Goal: Find specific page/section: Find specific page/section

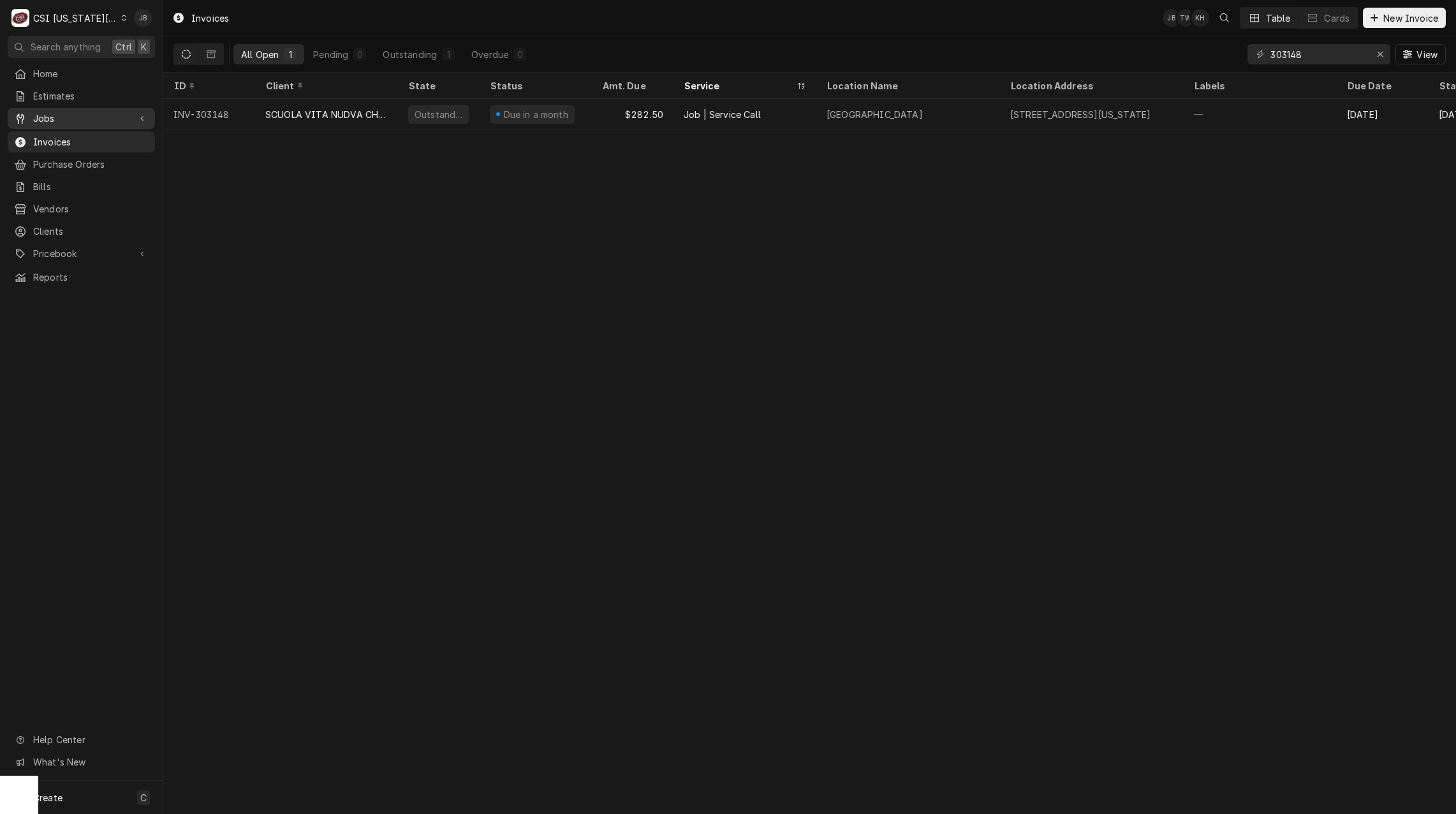
click at [128, 115] on span "Jobs" at bounding box center [81, 118] width 97 height 13
click at [82, 142] on span "Jobs" at bounding box center [90, 140] width 115 height 13
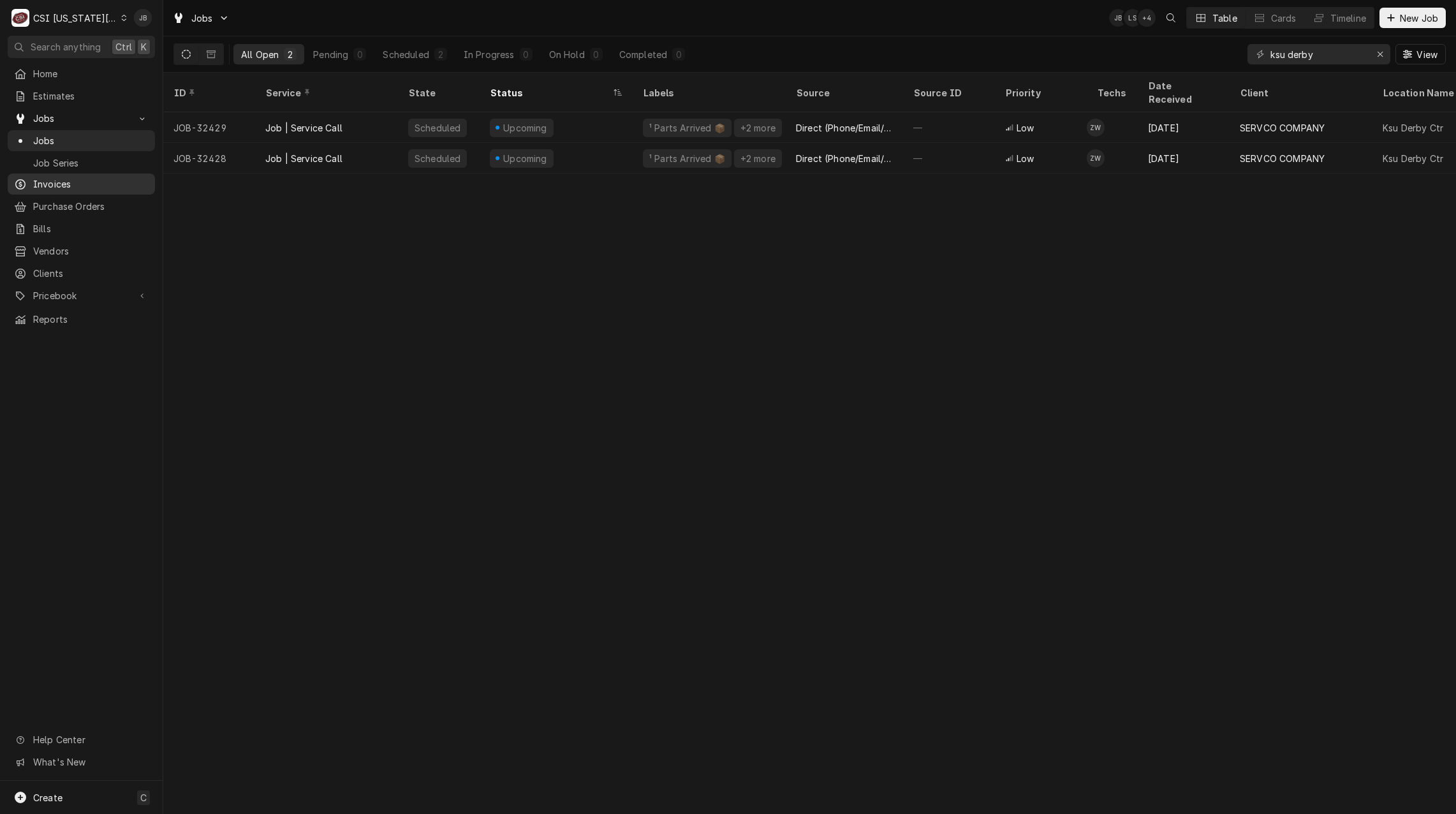
click at [65, 181] on span "Invoices" at bounding box center [90, 184] width 115 height 13
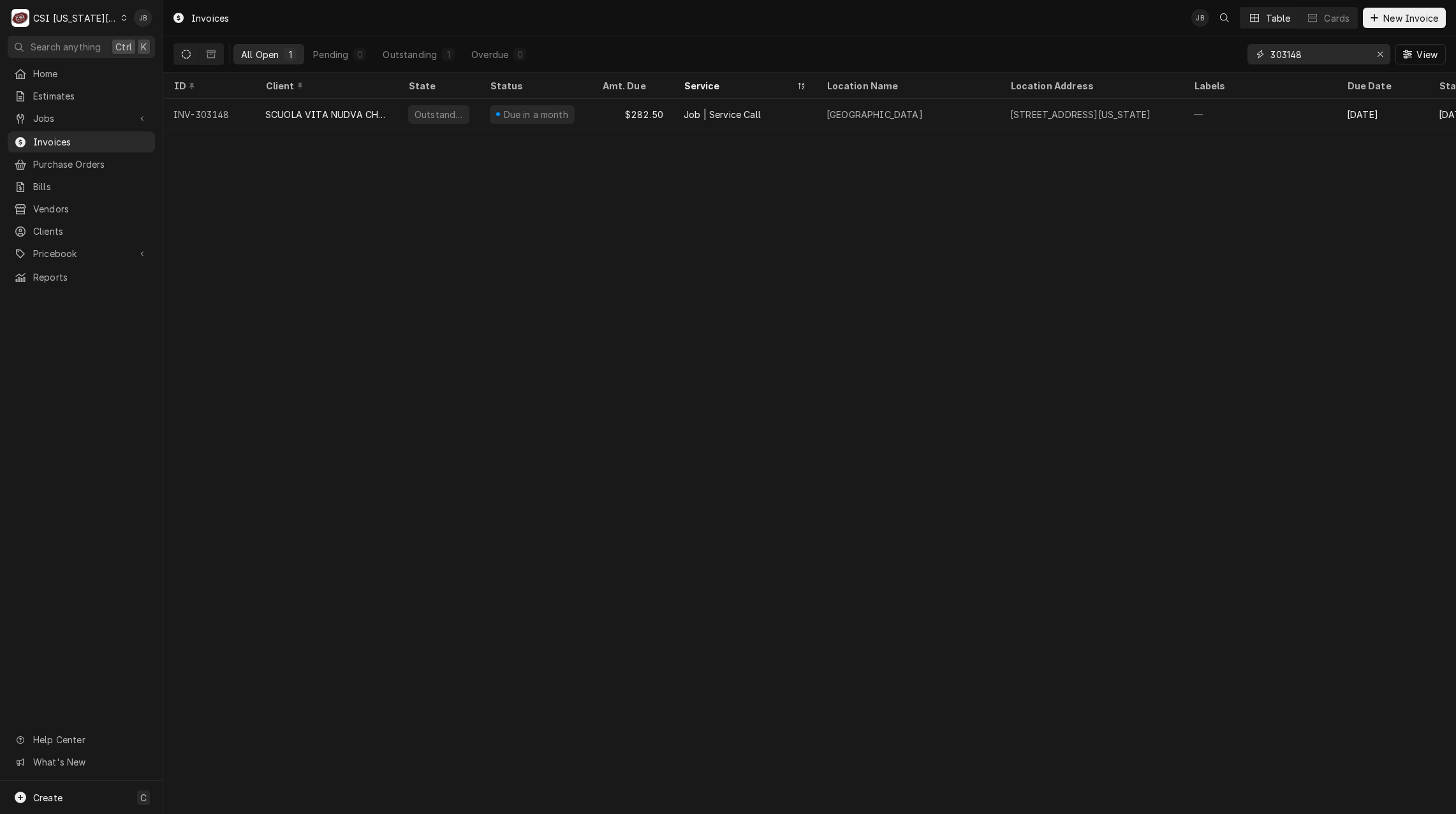
drag, startPoint x: 1330, startPoint y: 58, endPoint x: 1141, endPoint y: 57, distance: 189.0
click at [1159, 54] on div "All Open 1 Pending 0 Outstanding 1 Overdue 0 303148 View" at bounding box center [809, 54] width 1272 height 36
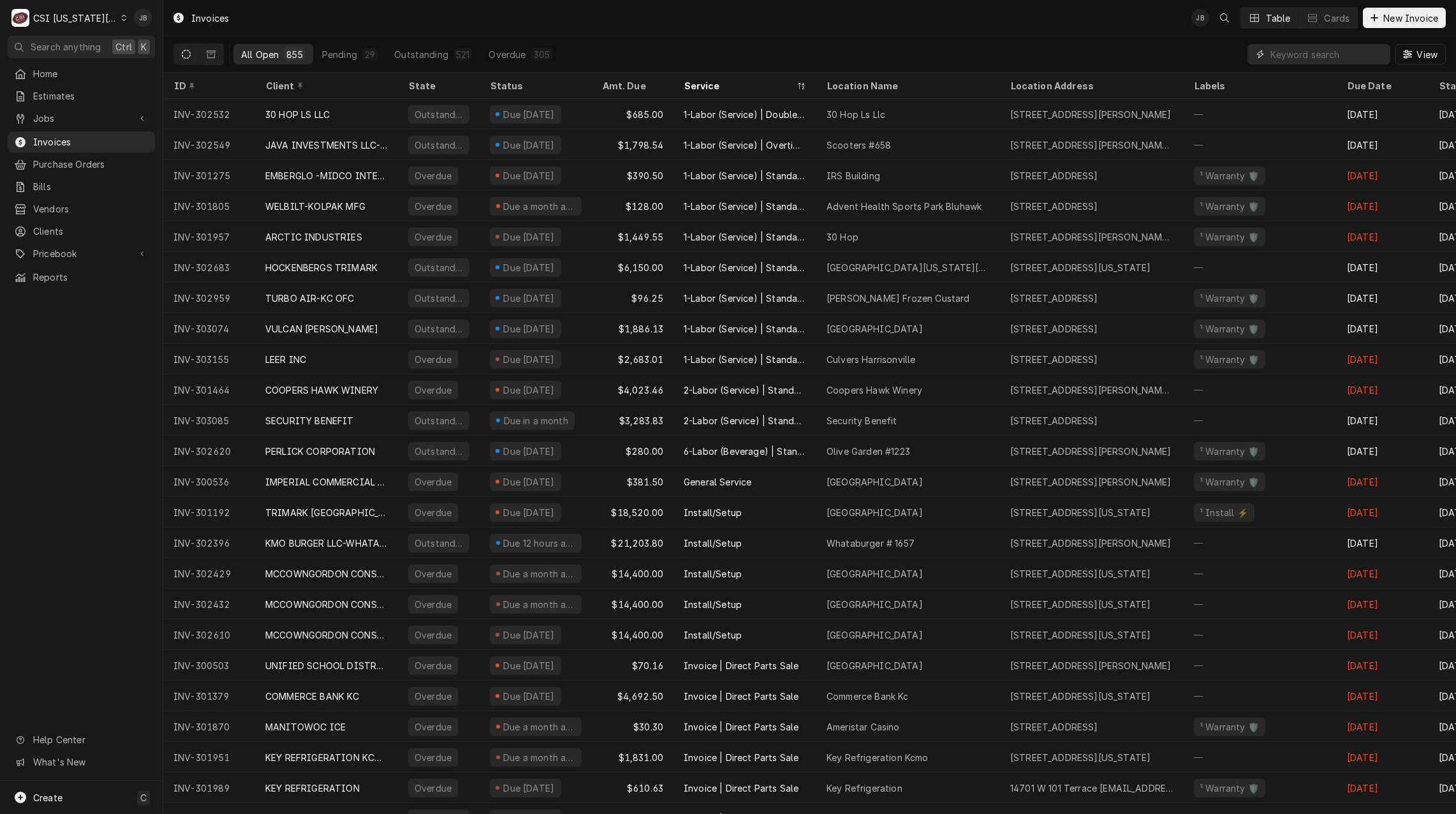
click at [1299, 55] on input "Dynamic Content Wrapper" at bounding box center [1327, 54] width 113 height 20
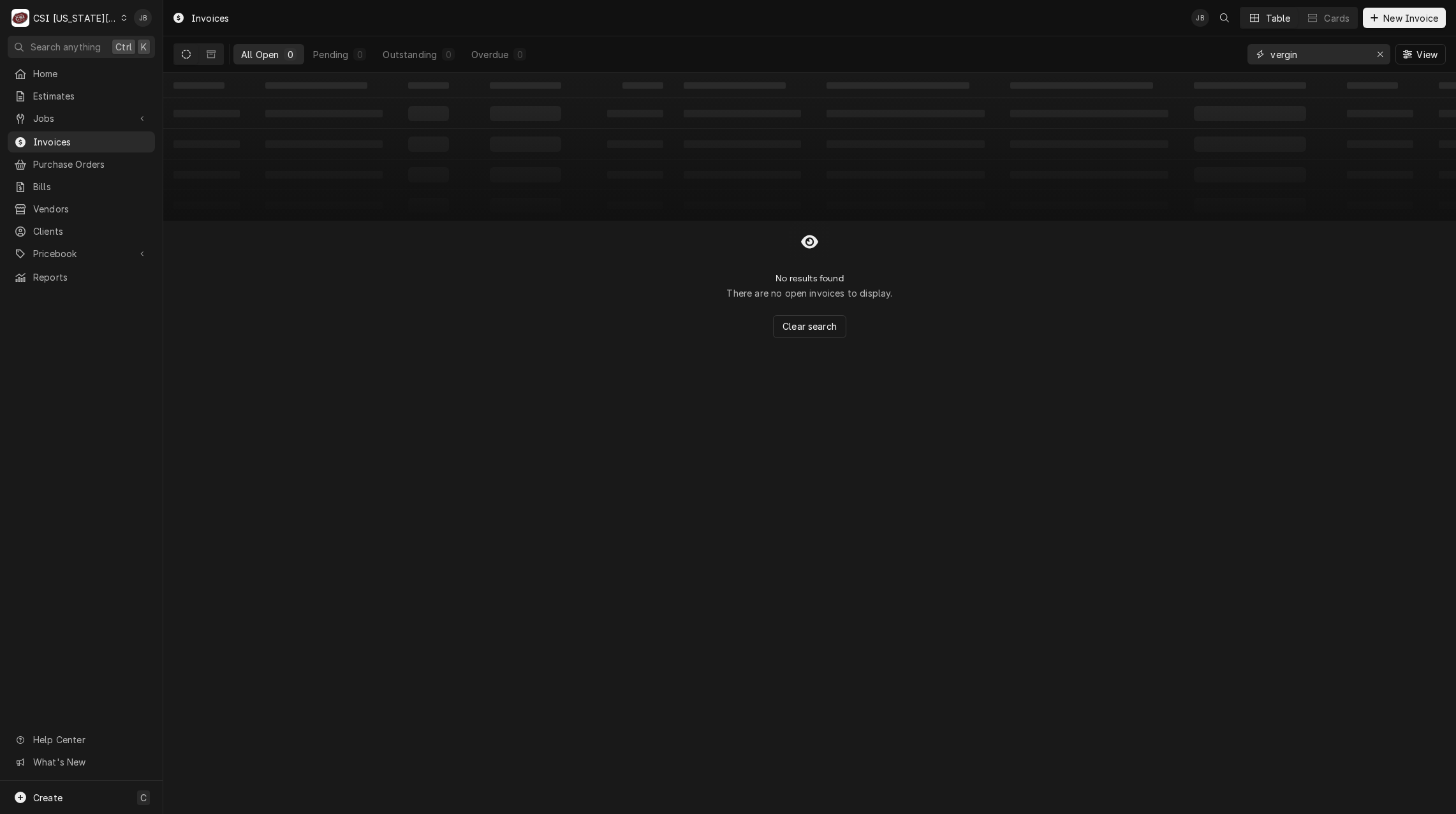
click at [1281, 52] on input "vergin" at bounding box center [1318, 54] width 96 height 20
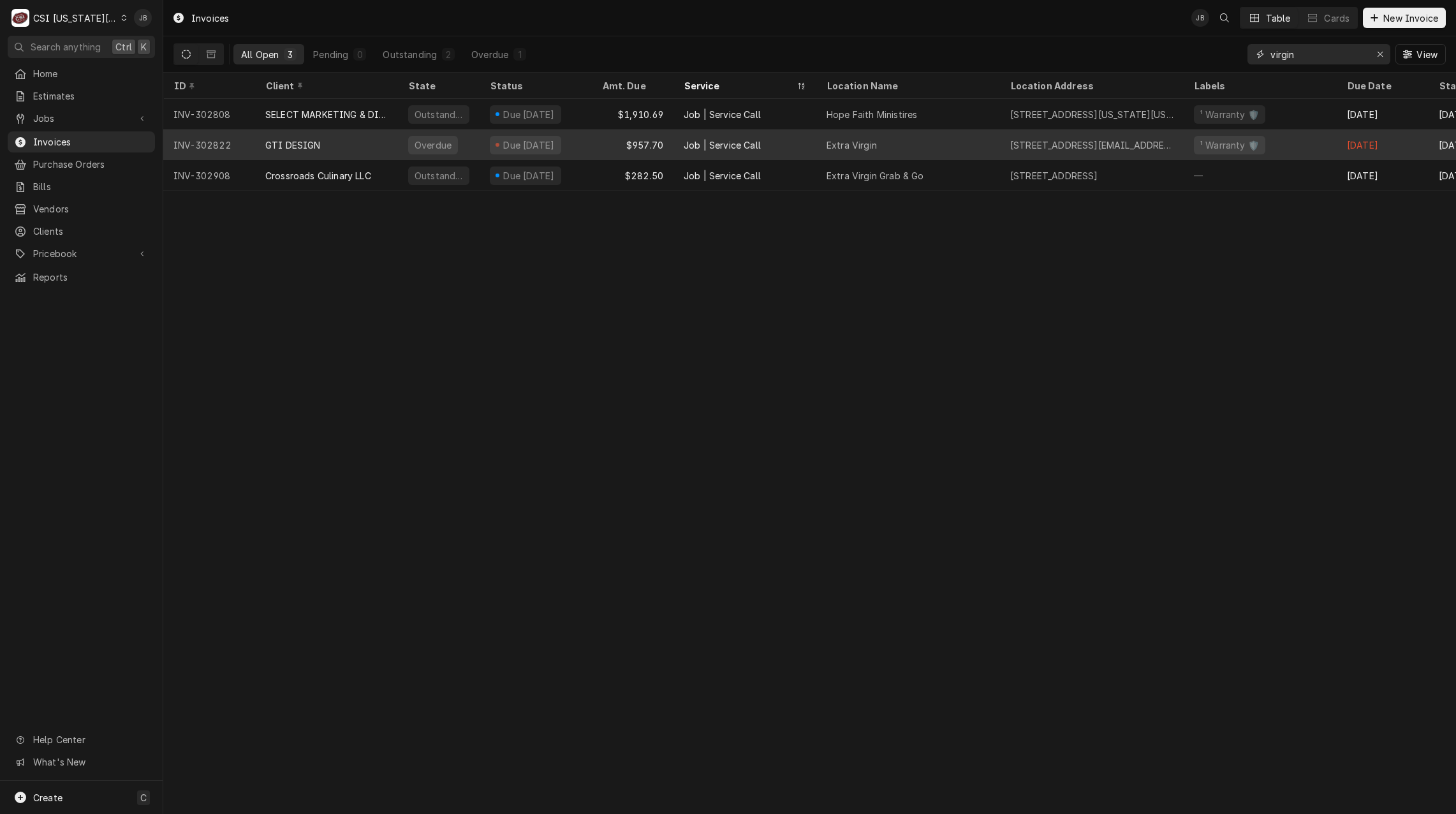
type input "virgin"
click at [337, 149] on div "GTI DESIGN" at bounding box center [327, 144] width 143 height 30
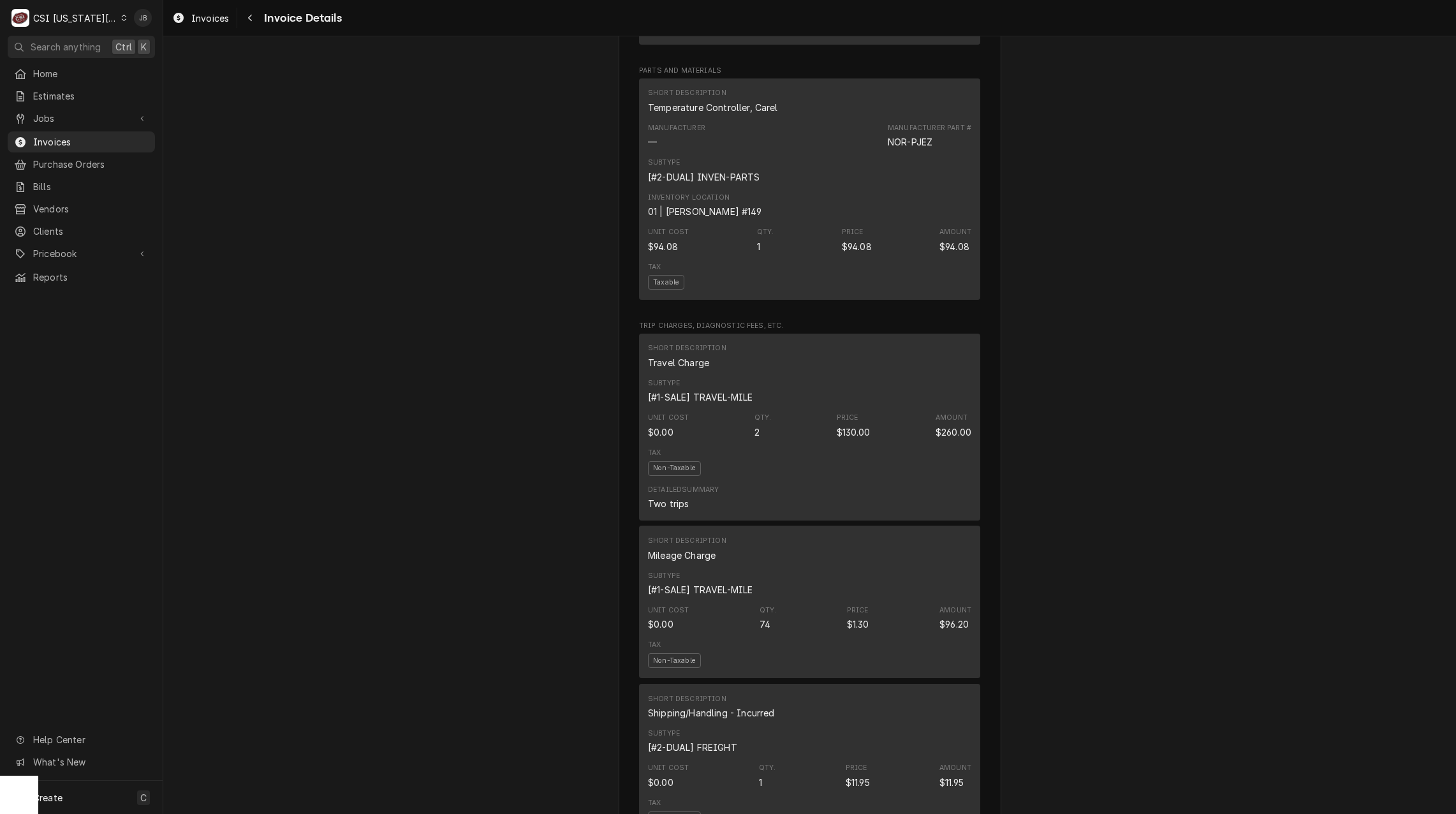
scroll to position [1531, 0]
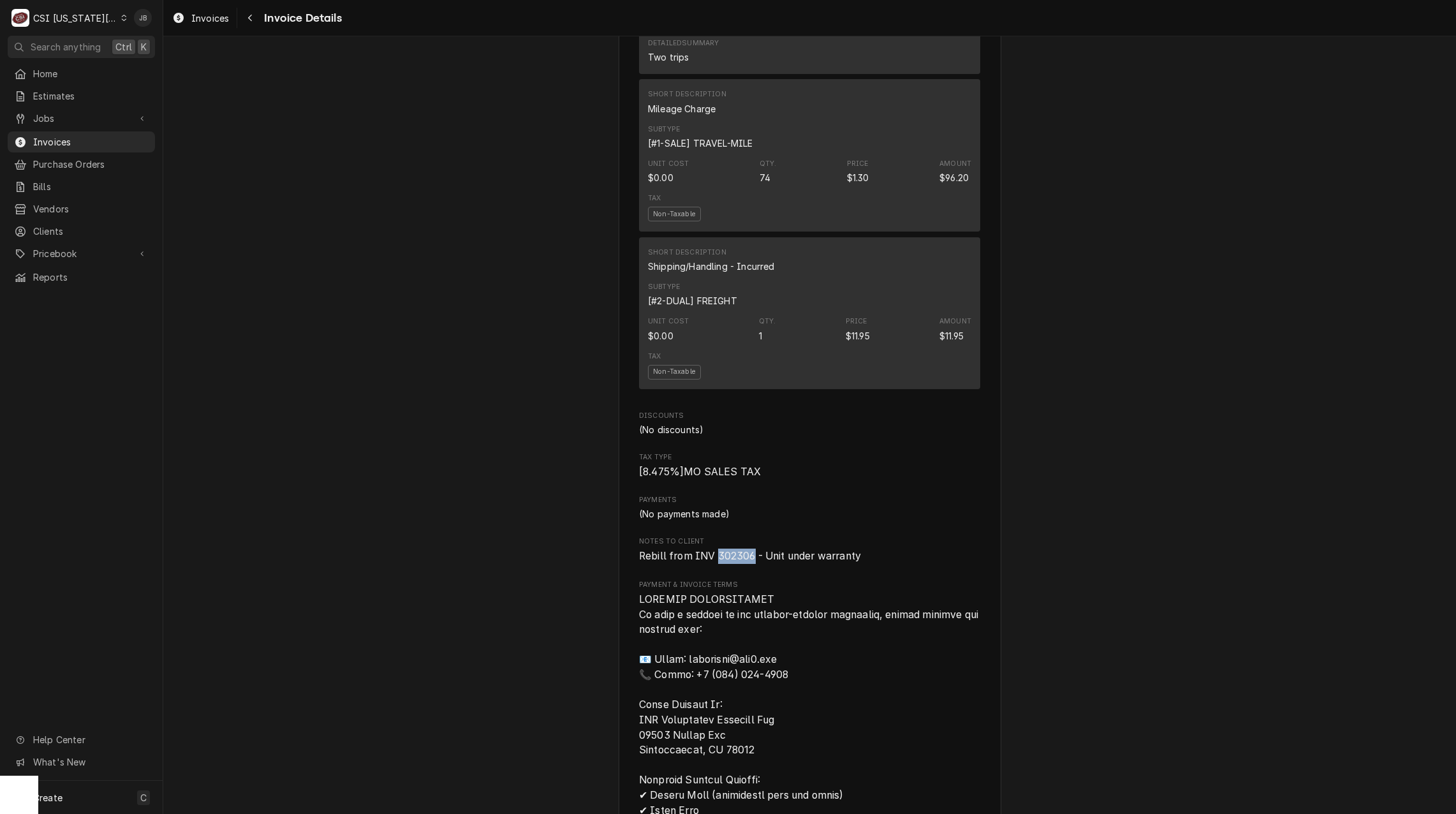
drag, startPoint x: 749, startPoint y: 578, endPoint x: 713, endPoint y: 578, distance: 36.0
click at [713, 562] on span "Rebill from INV 302306 - Unit under warranty" at bounding box center [750, 556] width 222 height 12
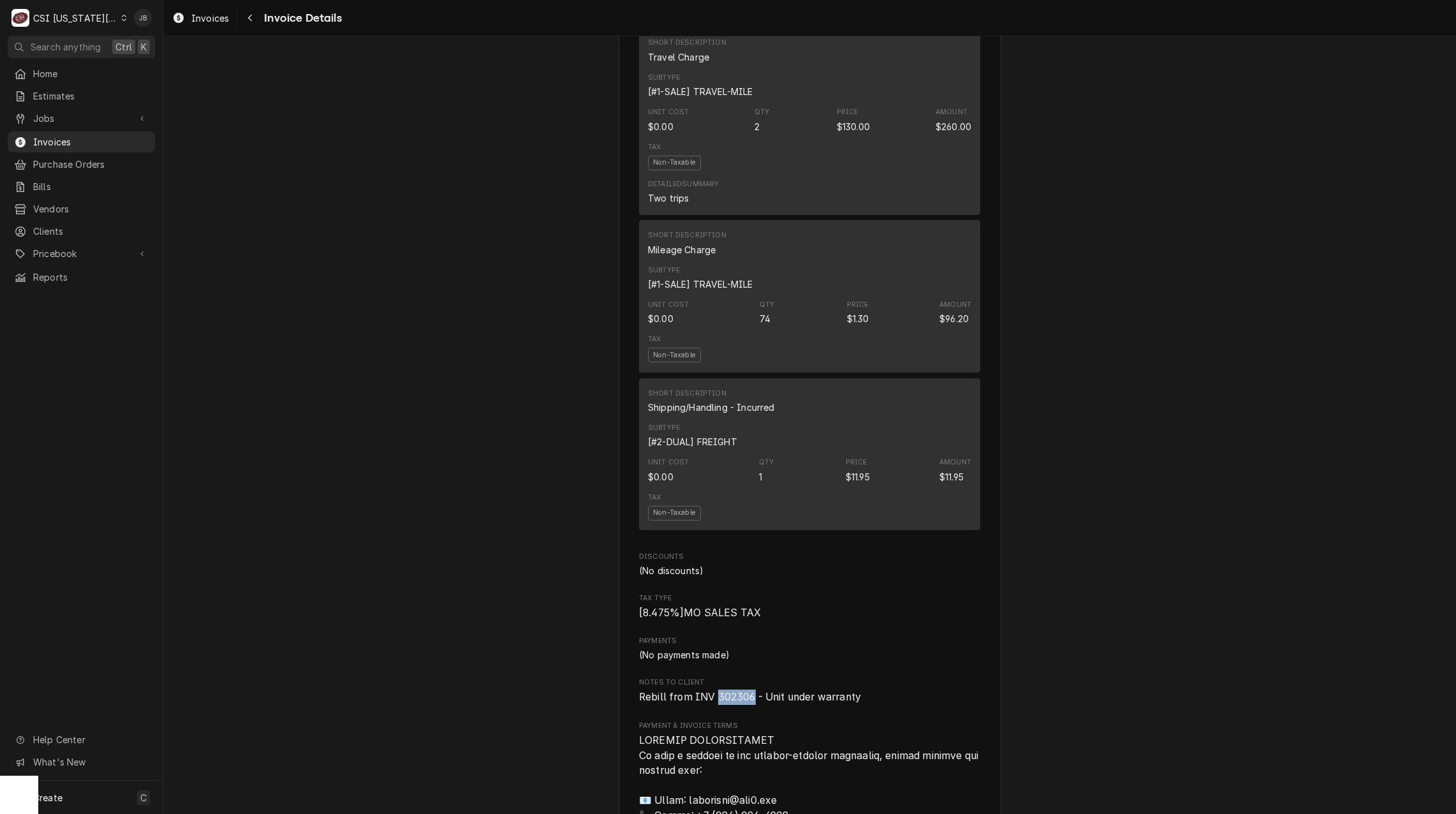
scroll to position [1340, 0]
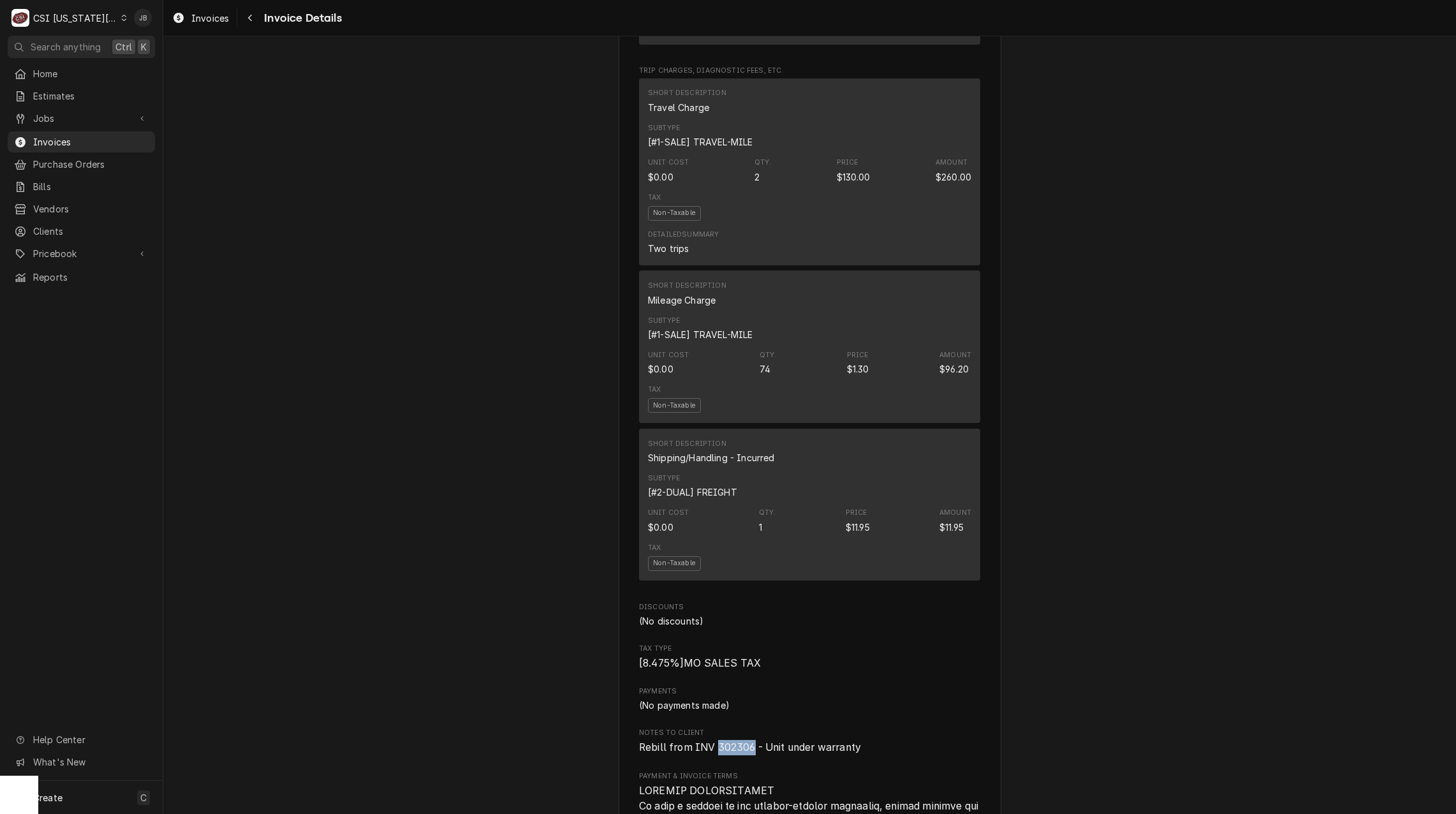
copy span "302306"
click at [108, 140] on span "Invoices" at bounding box center [90, 142] width 115 height 13
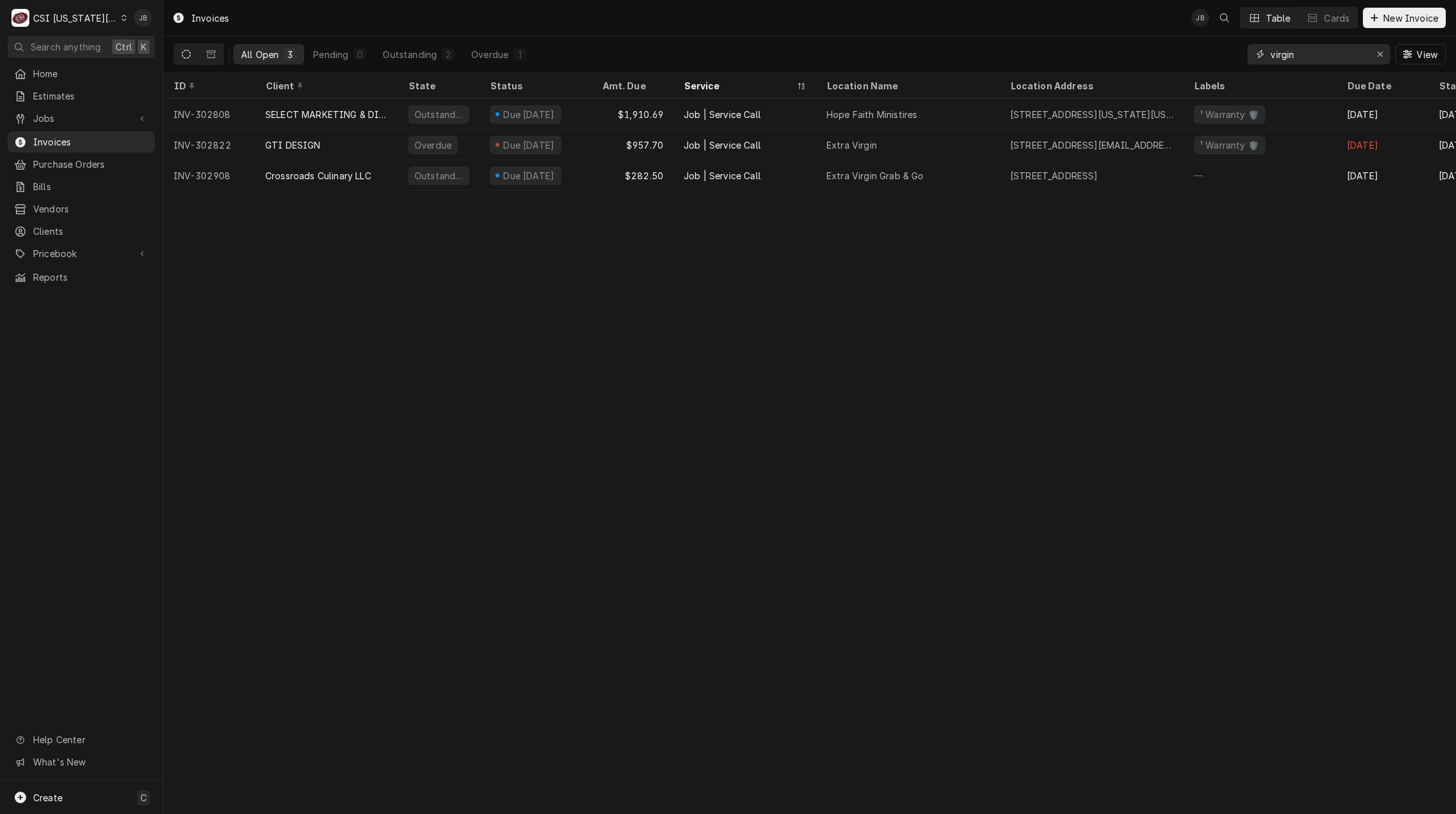
drag, startPoint x: 1320, startPoint y: 45, endPoint x: 1235, endPoint y: 47, distance: 85.0
click at [1235, 47] on div "All Open 3 Pending 0 Outstanding 2 Overdue 1 virgin View" at bounding box center [809, 54] width 1272 height 36
paste input "302306"
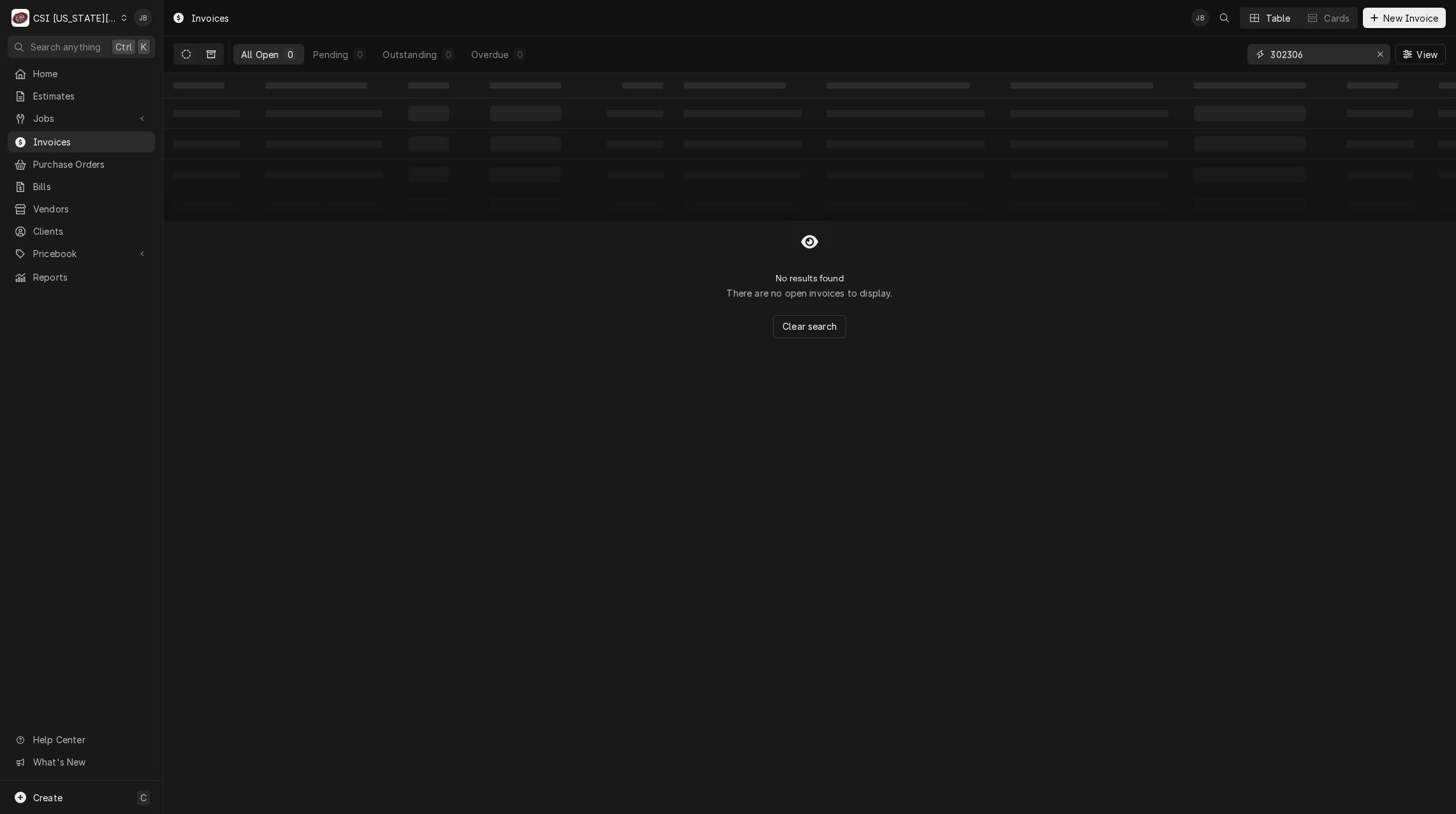
type input "302306"
click at [215, 51] on icon "Dynamic Content Wrapper" at bounding box center [211, 54] width 9 height 7
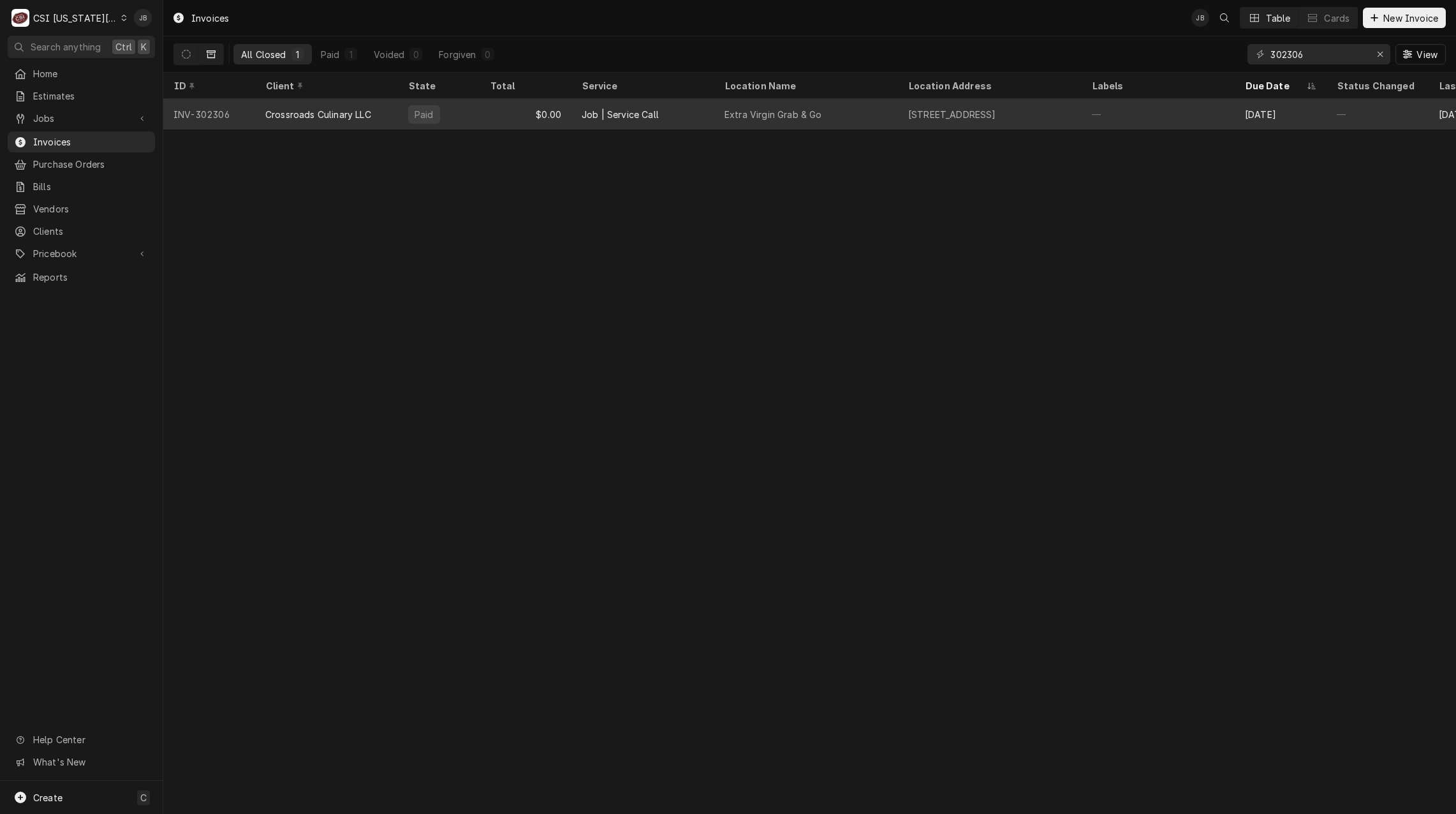
click at [355, 112] on div "Crossroads Culinary LLC" at bounding box center [318, 115] width 106 height 13
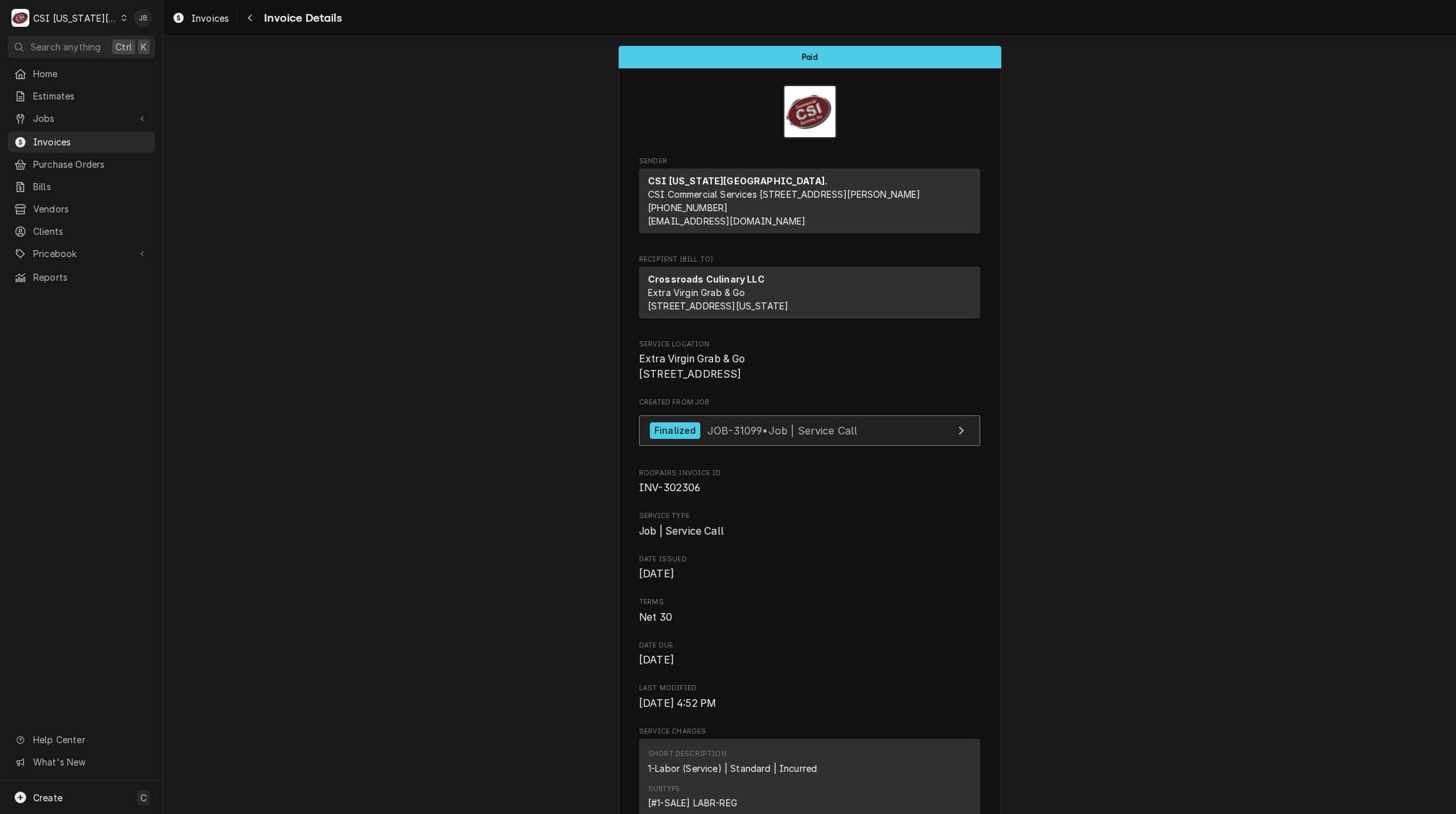
click at [787, 436] on span "JOB-31099 • Job | Service Call" at bounding box center [782, 429] width 151 height 13
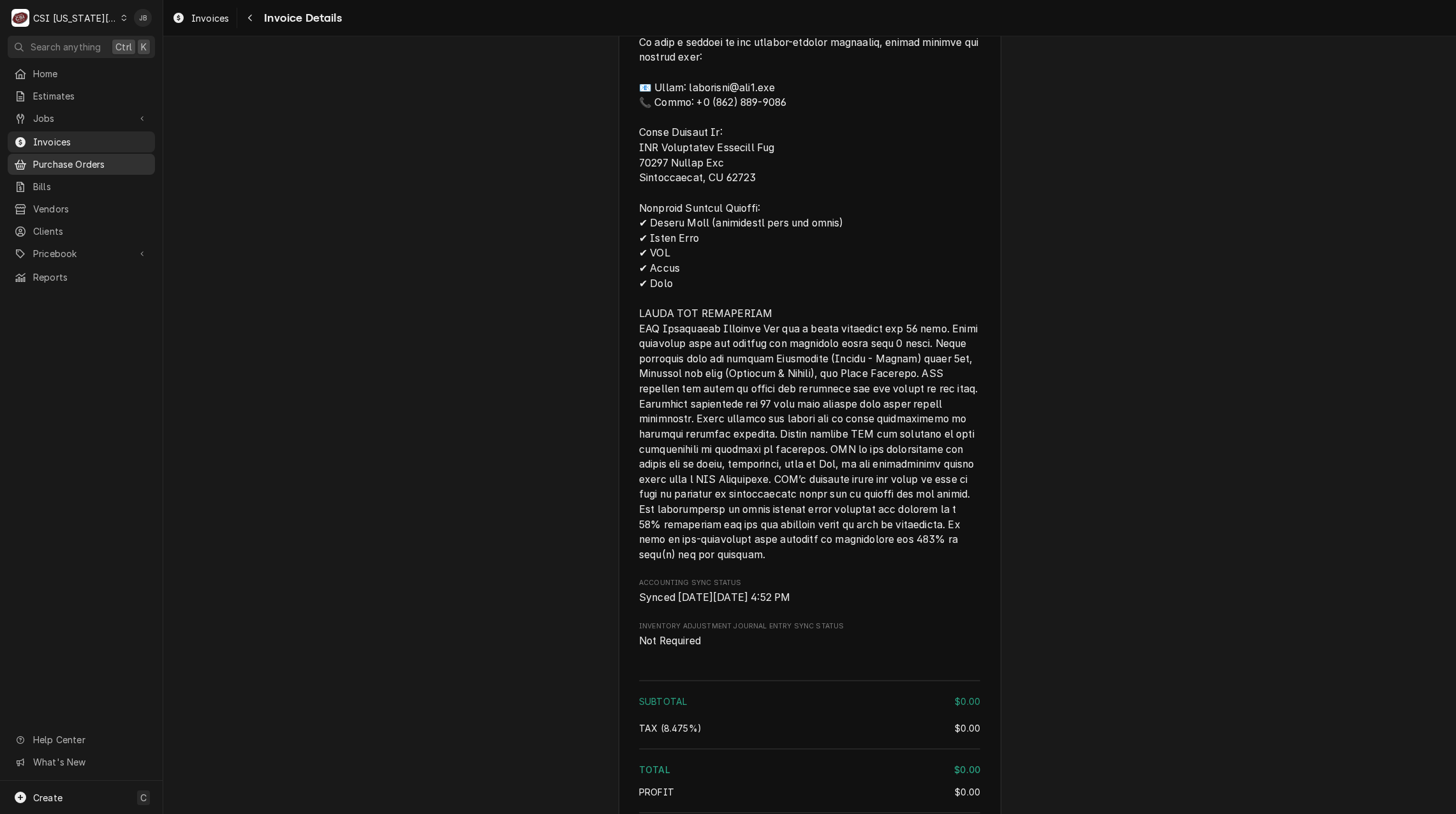
scroll to position [1467, 0]
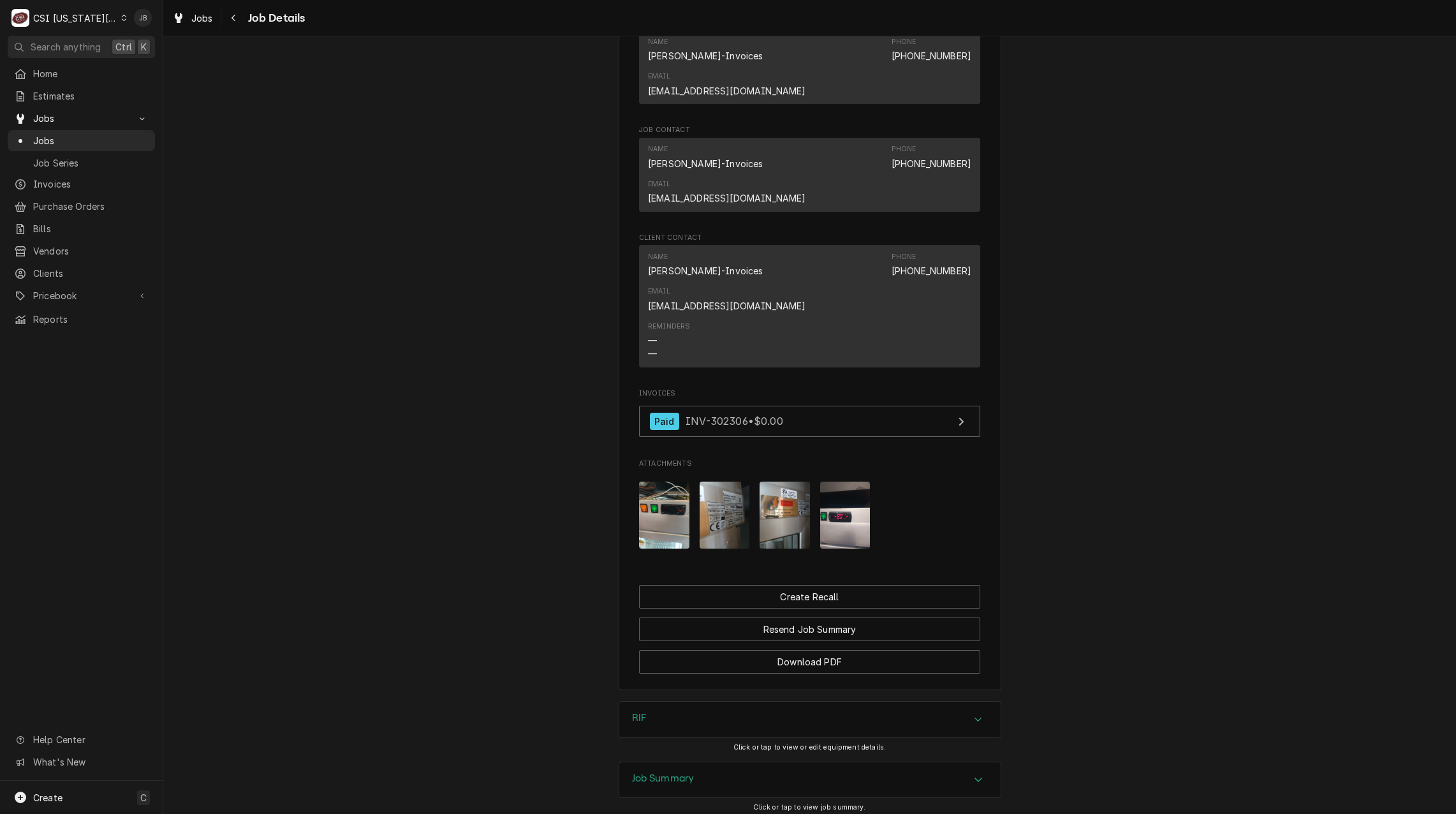
scroll to position [1188, 0]
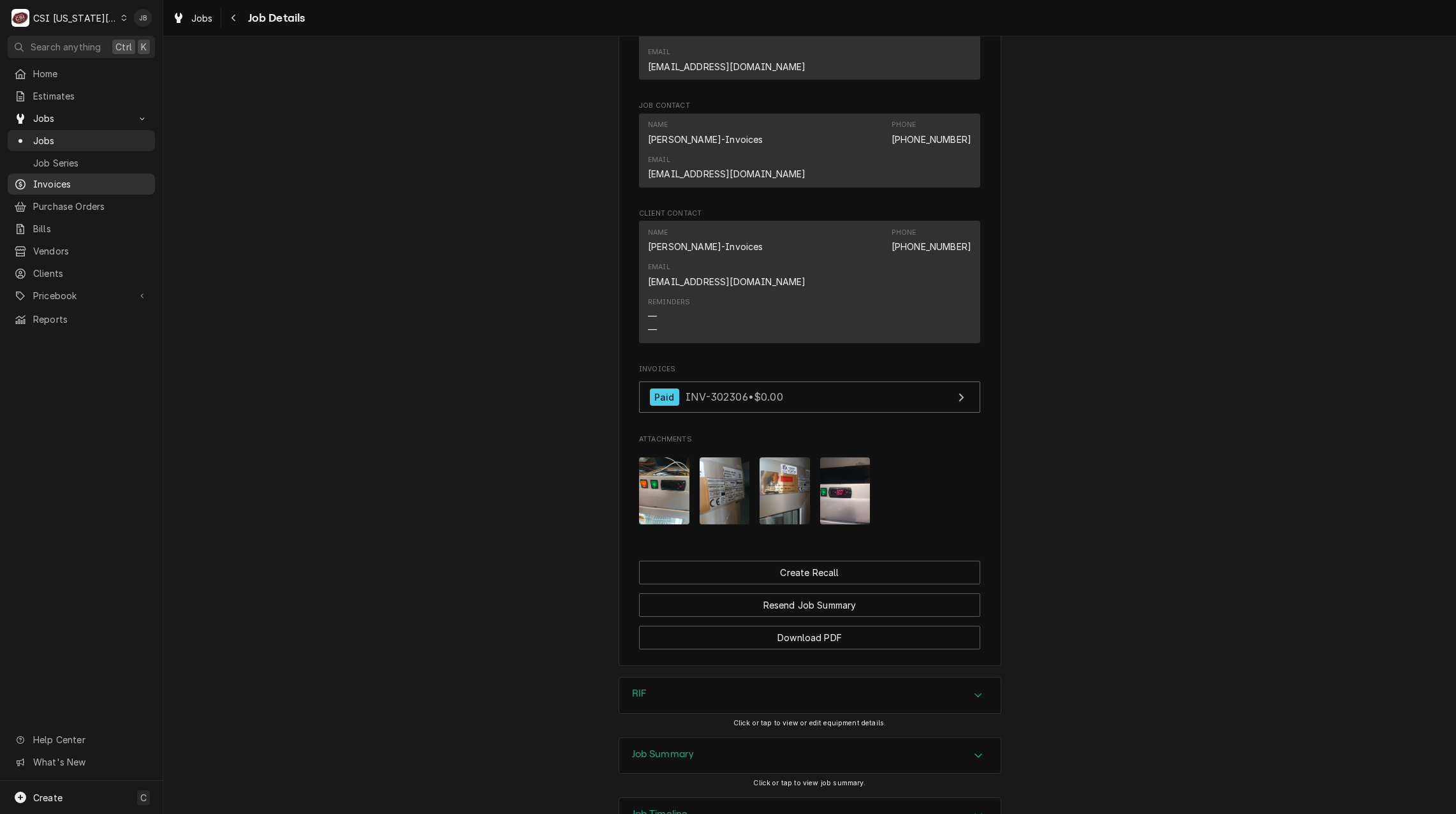
click at [53, 186] on span "Invoices" at bounding box center [90, 184] width 115 height 13
